Goal: Navigation & Orientation: Find specific page/section

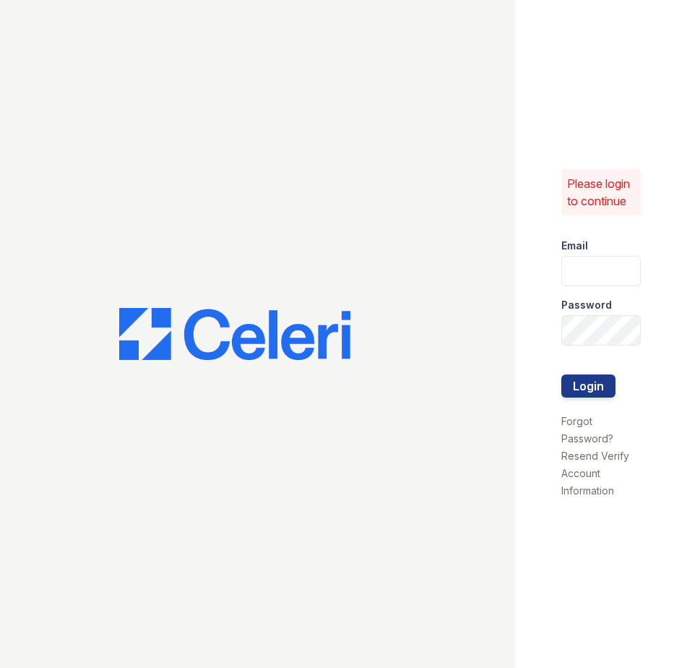
type input "[EMAIL_ADDRESS][DOMAIN_NAME]"
click at [339, 290] on div "Please login to continue Email [EMAIL_ADDRESS][DOMAIN_NAME] Password Login Forg…" at bounding box center [343, 334] width 687 height 668
drag, startPoint x: 489, startPoint y: 270, endPoint x: 495, endPoint y: 280, distance: 12.0
click at [488, 270] on div at bounding box center [257, 334] width 515 height 668
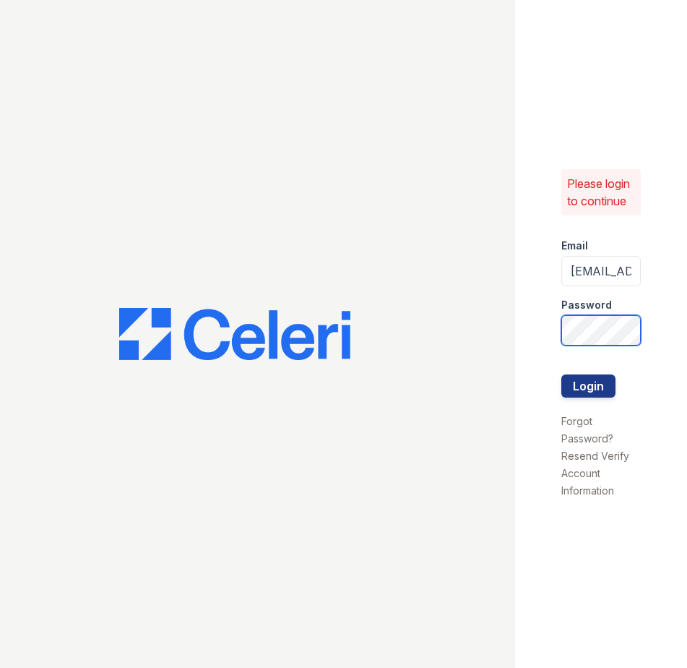
click at [671, 351] on div "Please login to continue Email [EMAIL_ADDRESS][DOMAIN_NAME] Password Login Forg…" at bounding box center [601, 334] width 172 height 668
drag, startPoint x: 413, startPoint y: 403, endPoint x: 427, endPoint y: 400, distance: 14.7
click at [413, 403] on div at bounding box center [257, 334] width 515 height 668
click at [577, 393] on button "Login" at bounding box center [589, 385] width 54 height 23
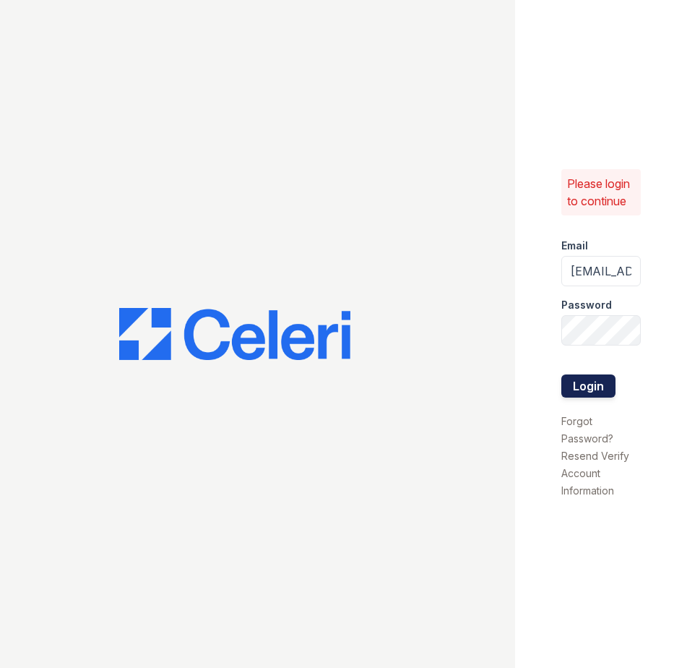
click at [577, 393] on button "Login" at bounding box center [589, 385] width 54 height 23
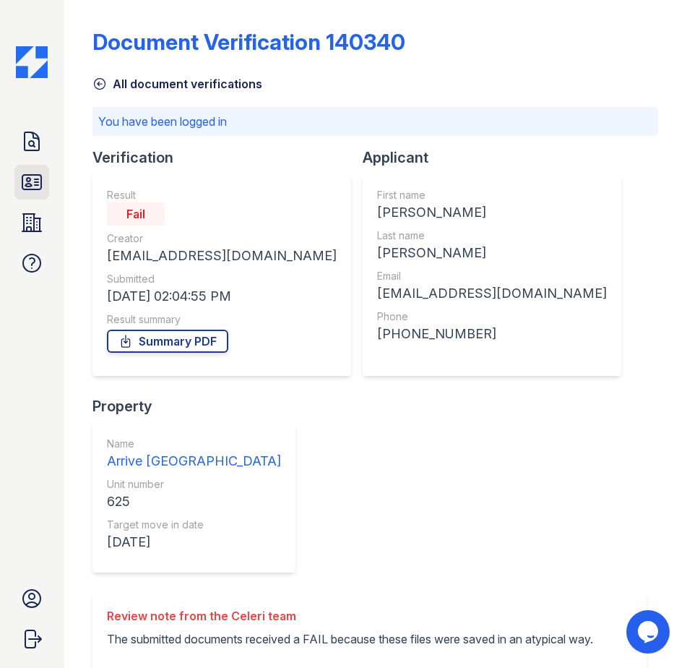
click at [18, 184] on link "ID Verifications" at bounding box center [31, 182] width 35 height 35
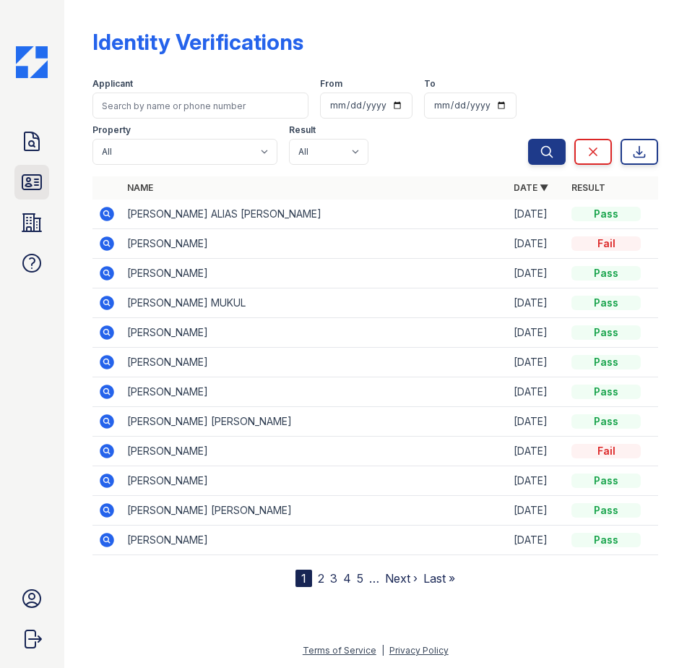
click at [20, 176] on link "ID Verifications" at bounding box center [31, 182] width 35 height 35
click at [25, 139] on icon at bounding box center [32, 141] width 14 height 18
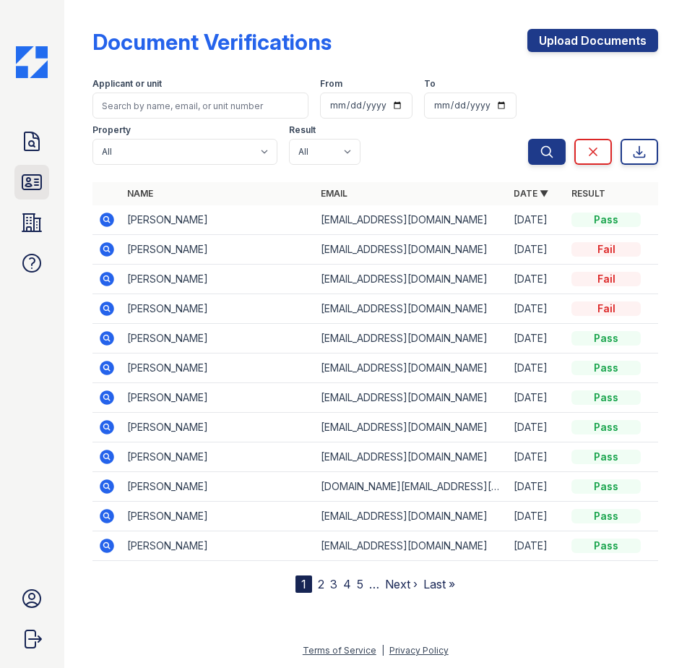
click at [37, 197] on link "ID Verifications" at bounding box center [31, 182] width 35 height 35
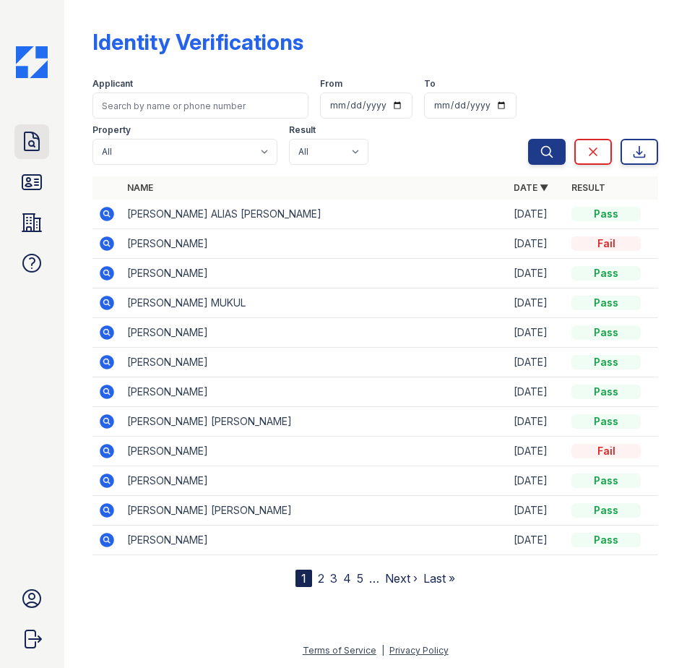
click at [22, 153] on icon at bounding box center [31, 141] width 23 height 23
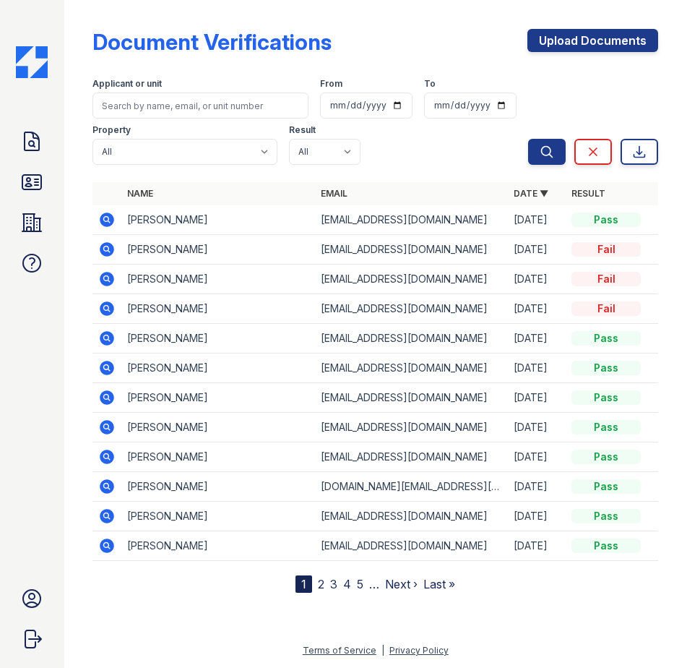
click at [47, 191] on link "ID Verifications" at bounding box center [31, 182] width 35 height 35
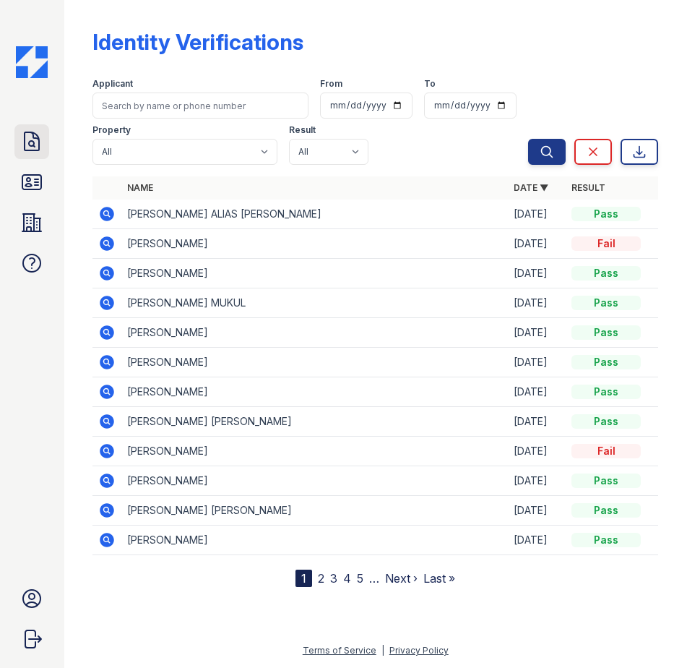
click at [34, 158] on link "Doc Verifications" at bounding box center [31, 141] width 35 height 35
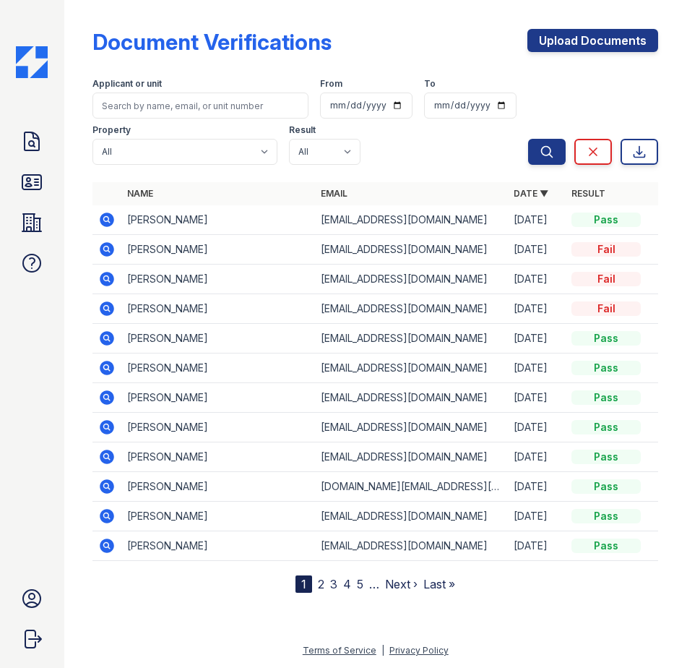
click at [43, 189] on icon at bounding box center [31, 182] width 23 height 23
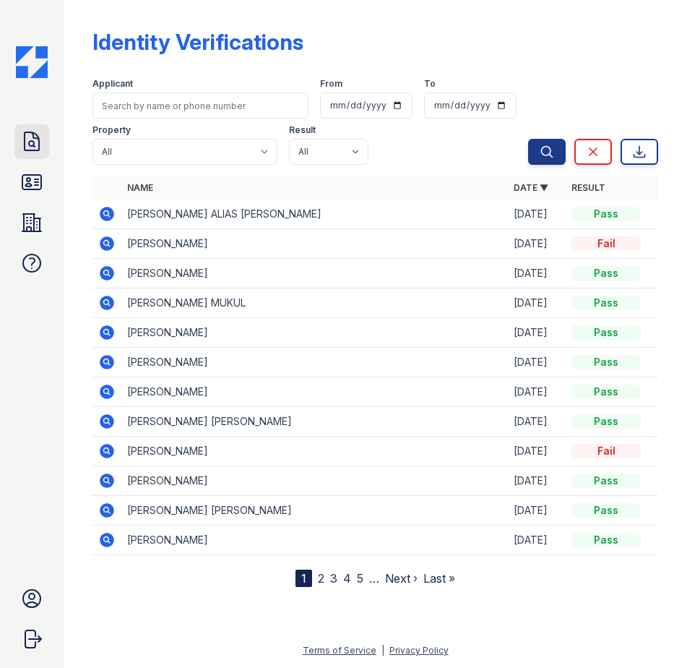
click at [25, 145] on icon at bounding box center [32, 141] width 14 height 18
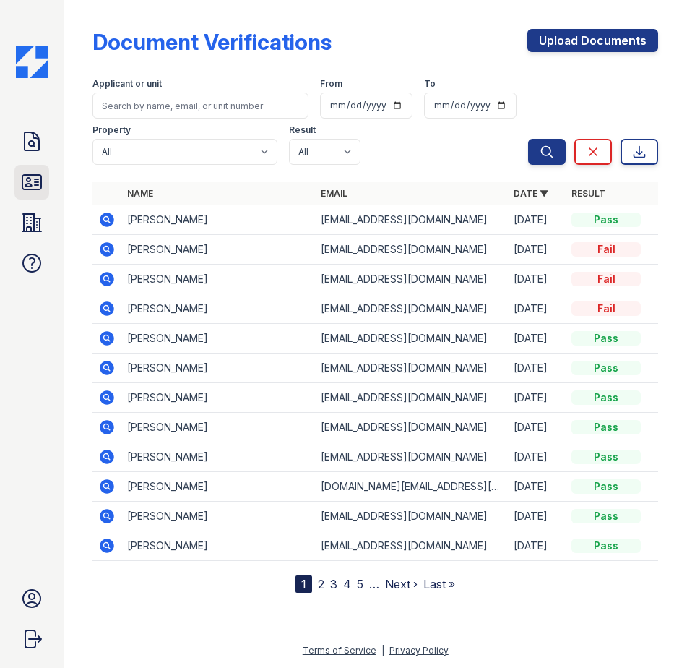
click at [26, 185] on icon at bounding box center [31, 182] width 19 height 14
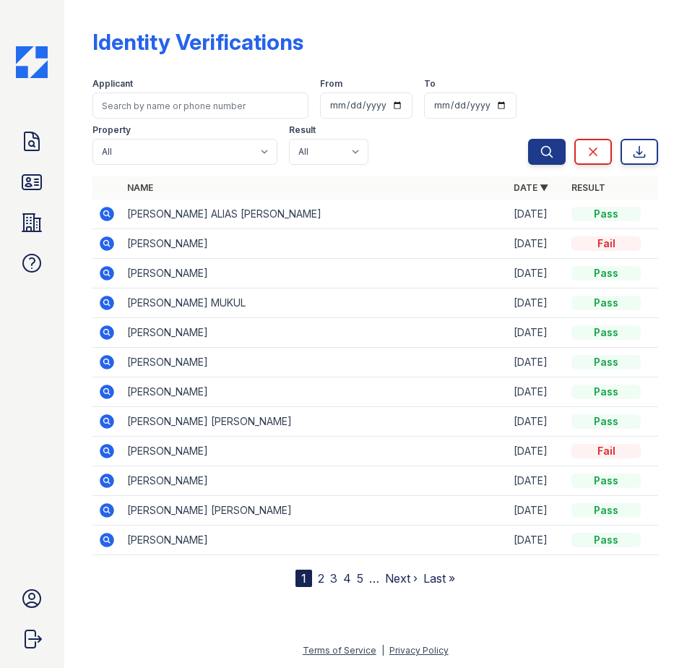
click at [36, 138] on icon at bounding box center [32, 141] width 14 height 18
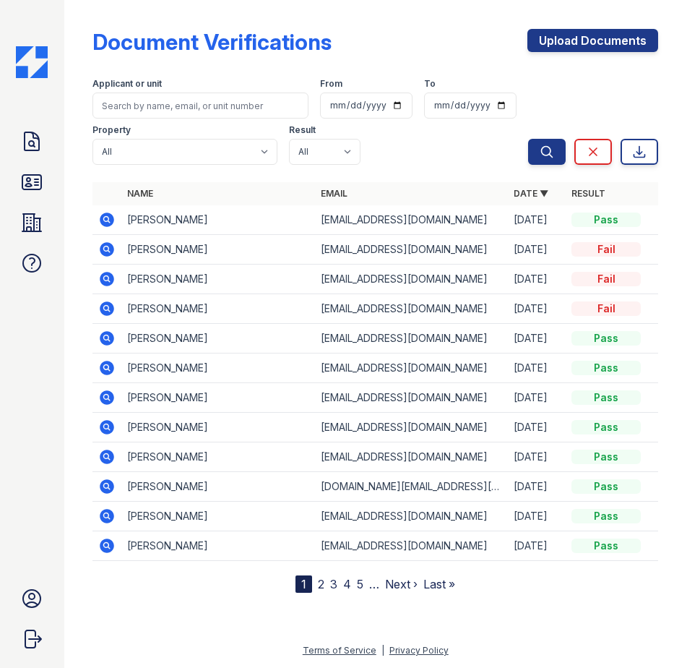
click at [20, 202] on div "Doc Verifications ID Verifications Properties FAQ" at bounding box center [31, 202] width 35 height 156
click at [20, 189] on icon at bounding box center [31, 182] width 23 height 23
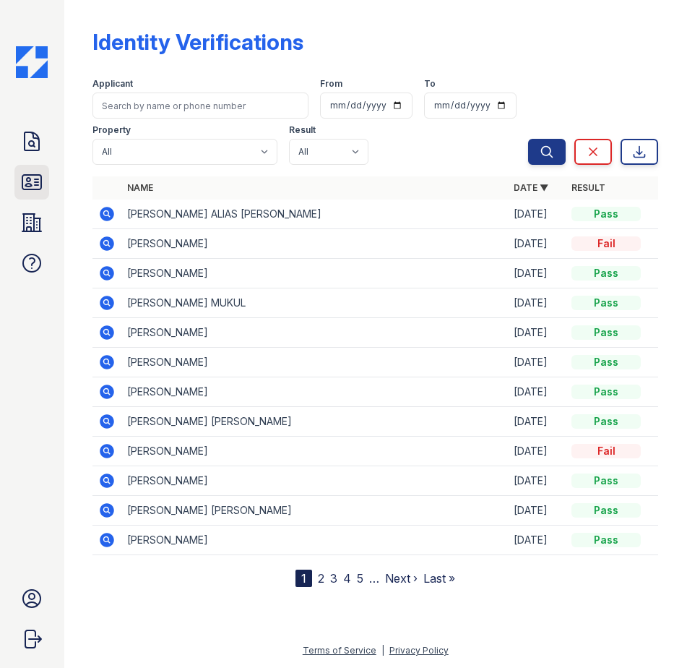
click at [28, 168] on link "ID Verifications" at bounding box center [31, 182] width 35 height 35
drag, startPoint x: 28, startPoint y: 168, endPoint x: 25, endPoint y: 160, distance: 8.1
click at [25, 160] on div "Doc Verifications ID Verifications Properties FAQ" at bounding box center [31, 202] width 35 height 156
click at [29, 145] on icon at bounding box center [31, 141] width 23 height 23
